Goal: Transaction & Acquisition: Purchase product/service

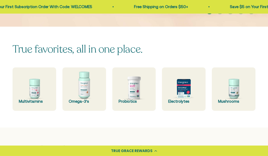
scroll to position [109, 0]
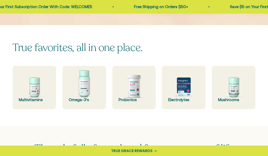
click at [187, 85] on img at bounding box center [184, 88] width 44 height 44
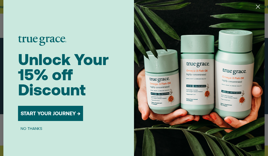
click at [258, 11] on circle "Close dialog" at bounding box center [258, 6] width 9 height 9
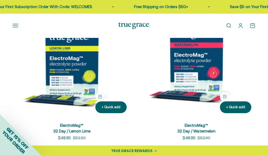
scroll to position [453, 0]
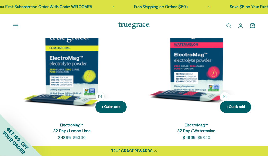
click at [67, 75] on img at bounding box center [72, 58] width 119 height 119
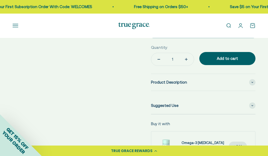
scroll to position [288, 0]
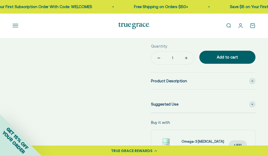
click at [160, 78] on span "Product Description" at bounding box center [169, 81] width 36 height 6
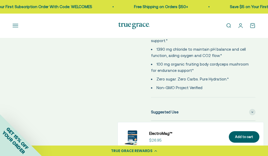
scroll to position [389, 0]
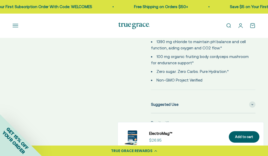
click at [167, 102] on span "Suggested Use" at bounding box center [164, 105] width 27 height 6
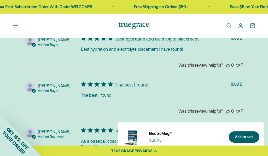
scroll to position [1394, 0]
